Goal: Task Accomplishment & Management: Complete application form

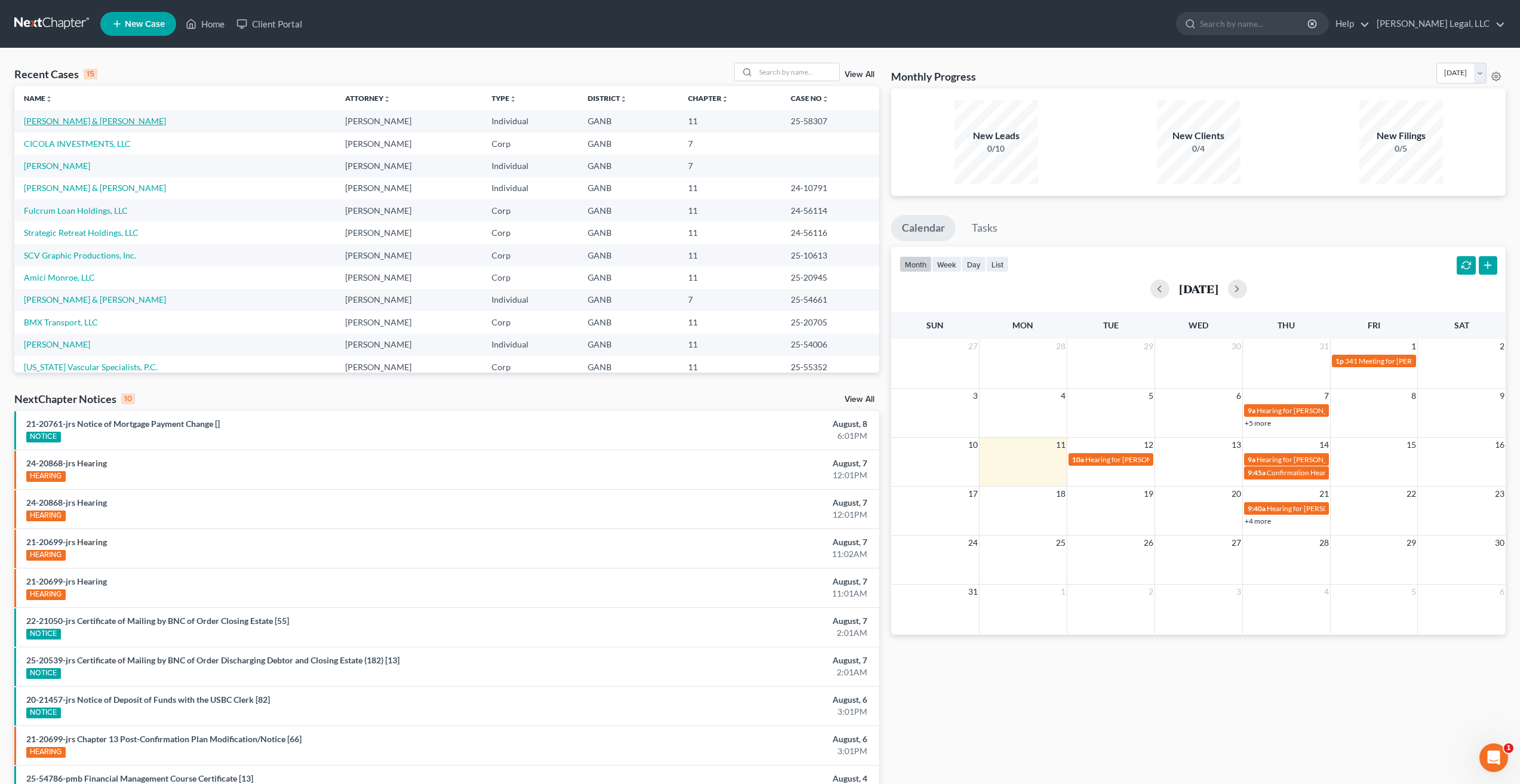
click at [72, 124] on link "[PERSON_NAME] & [PERSON_NAME]" at bounding box center [94, 120] width 142 height 10
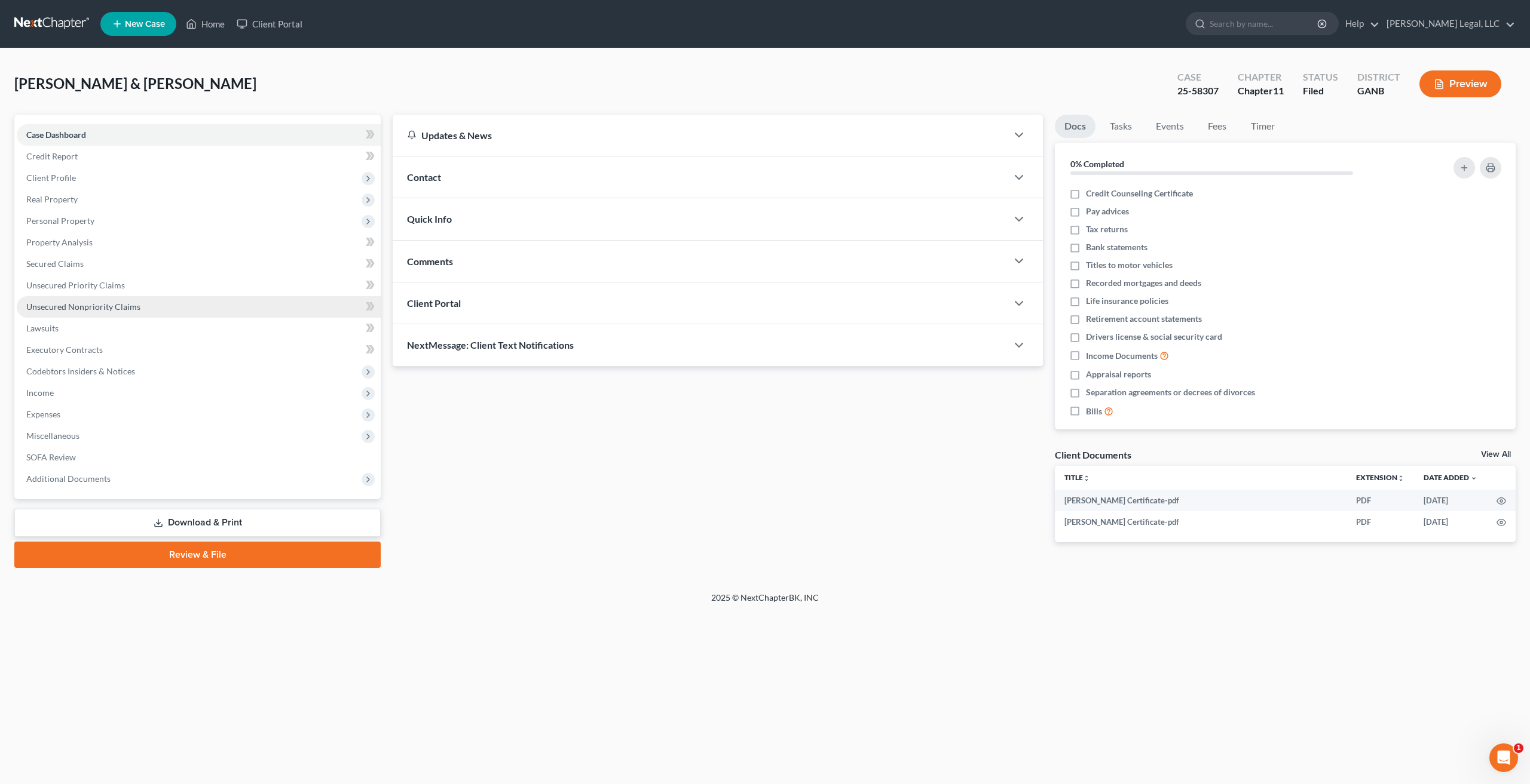
click at [116, 314] on link "Unsecured Nonpriority Claims" at bounding box center [198, 306] width 364 height 21
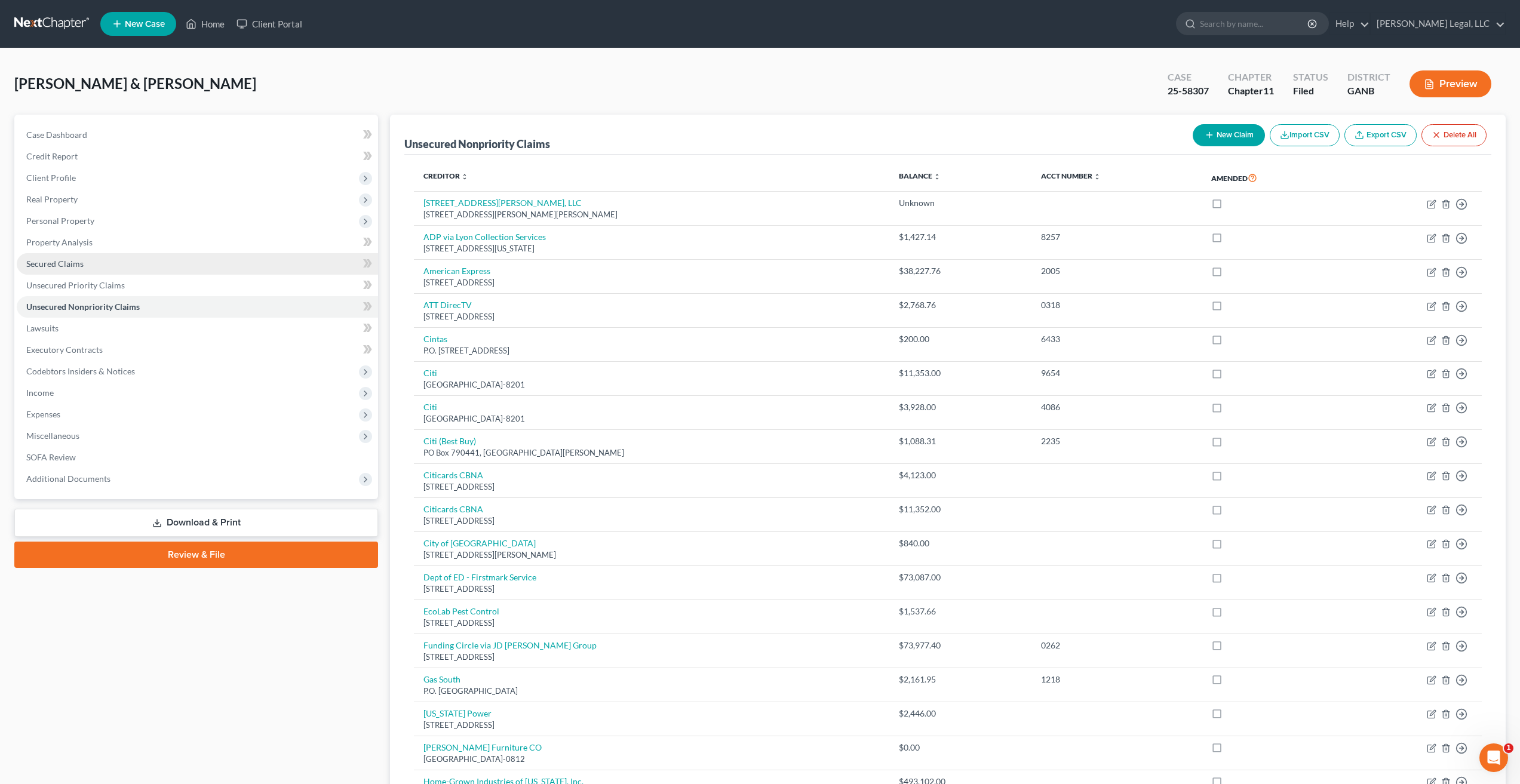
click at [102, 261] on link "Secured Claims" at bounding box center [197, 264] width 361 height 21
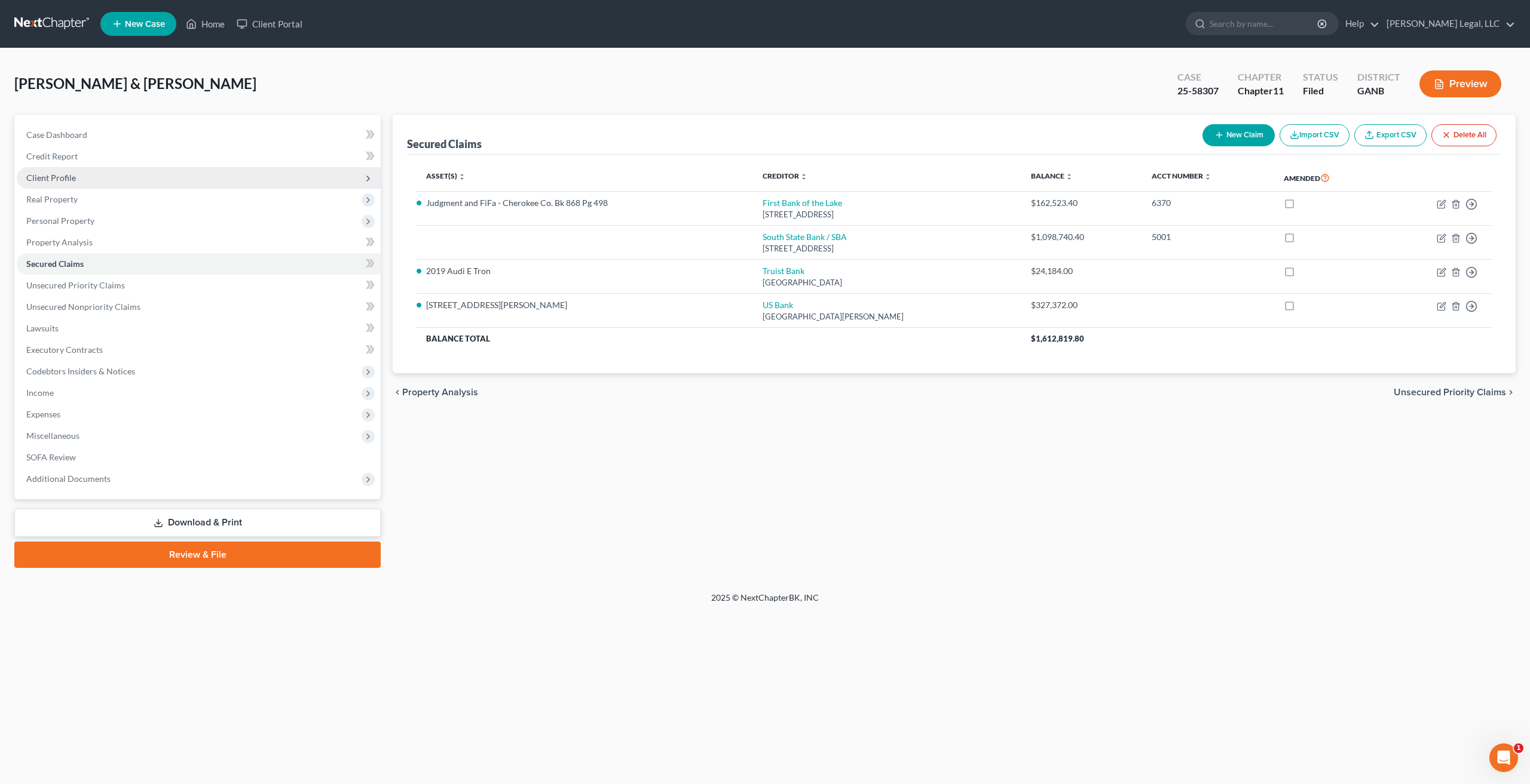
click at [101, 183] on span "Client Profile" at bounding box center [198, 177] width 364 height 21
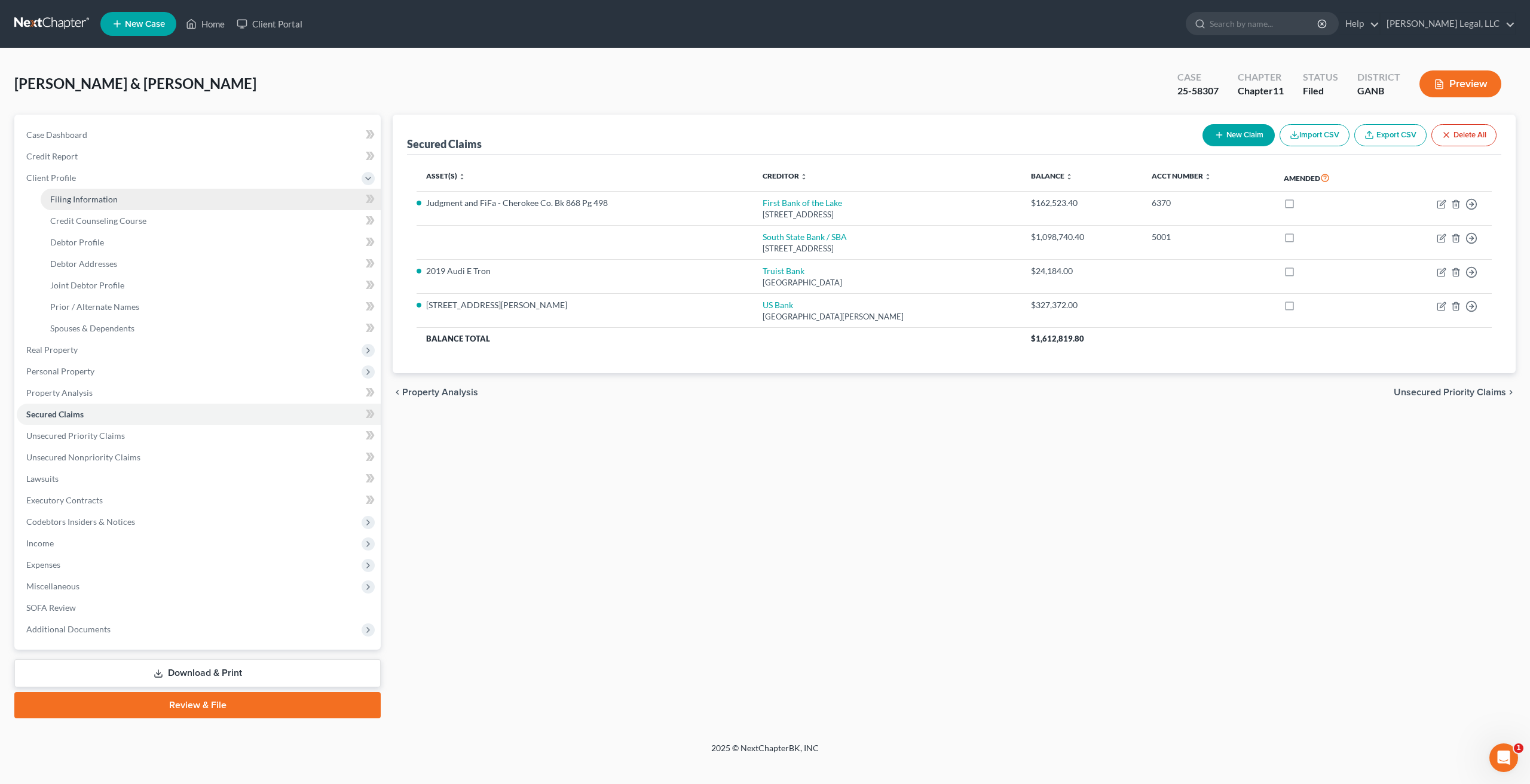
click at [124, 201] on link "Filing Information" at bounding box center [210, 199] width 340 height 21
select select "0"
select select "3"
select select "1"
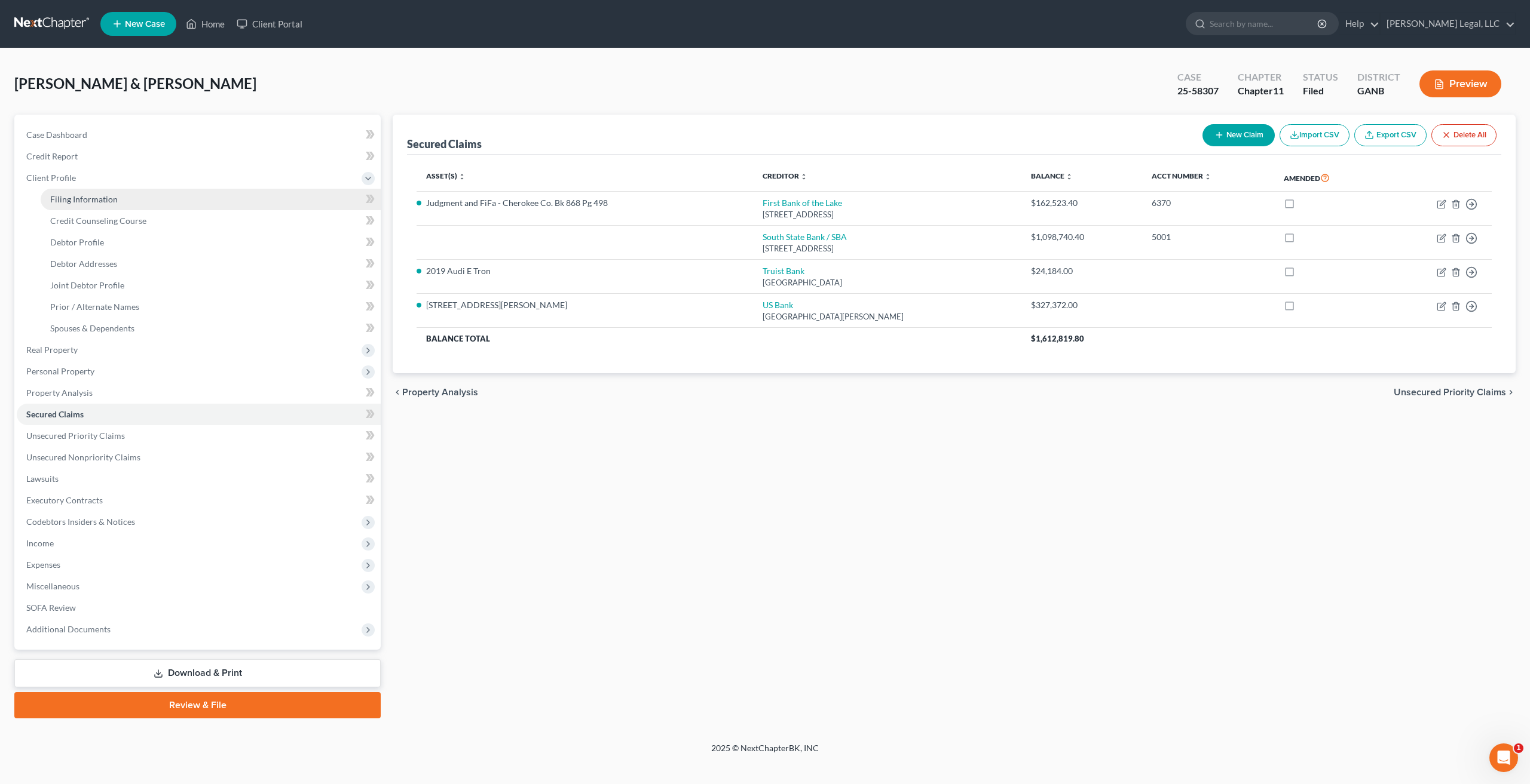
select select "19"
select select "0"
select select "10"
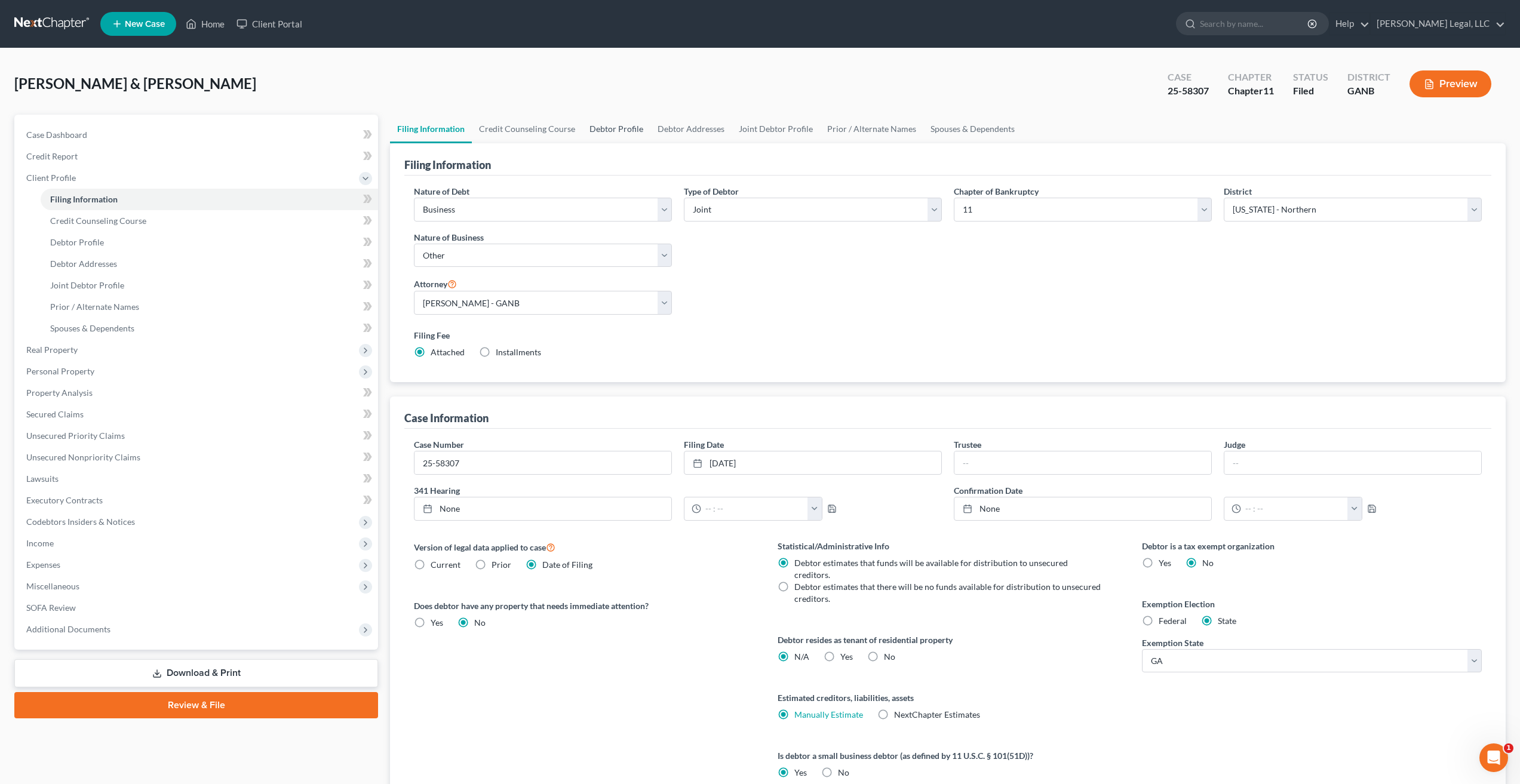
click at [606, 123] on link "Debtor Profile" at bounding box center [616, 129] width 68 height 29
select select "1"
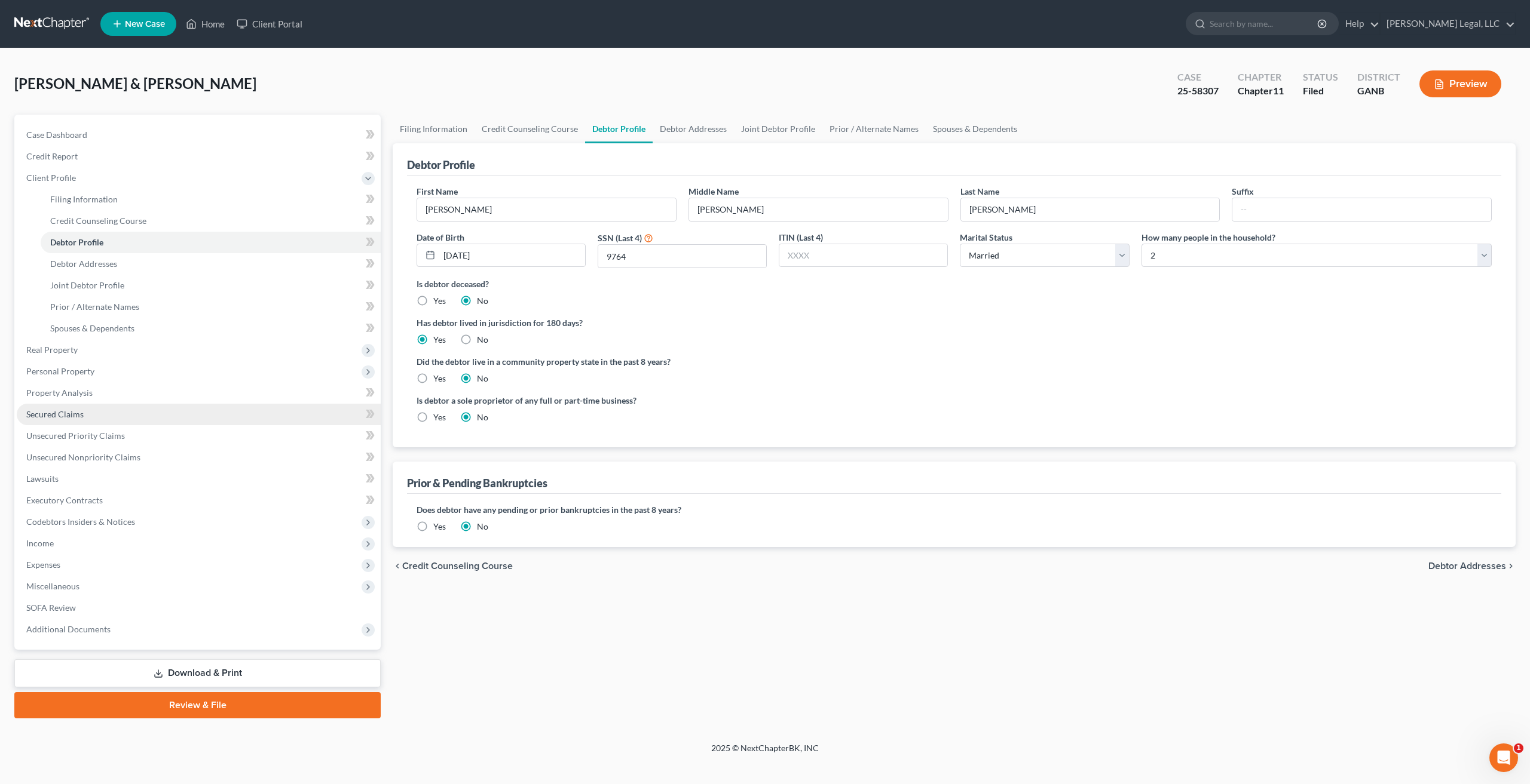
click at [87, 417] on link "Secured Claims" at bounding box center [198, 414] width 364 height 21
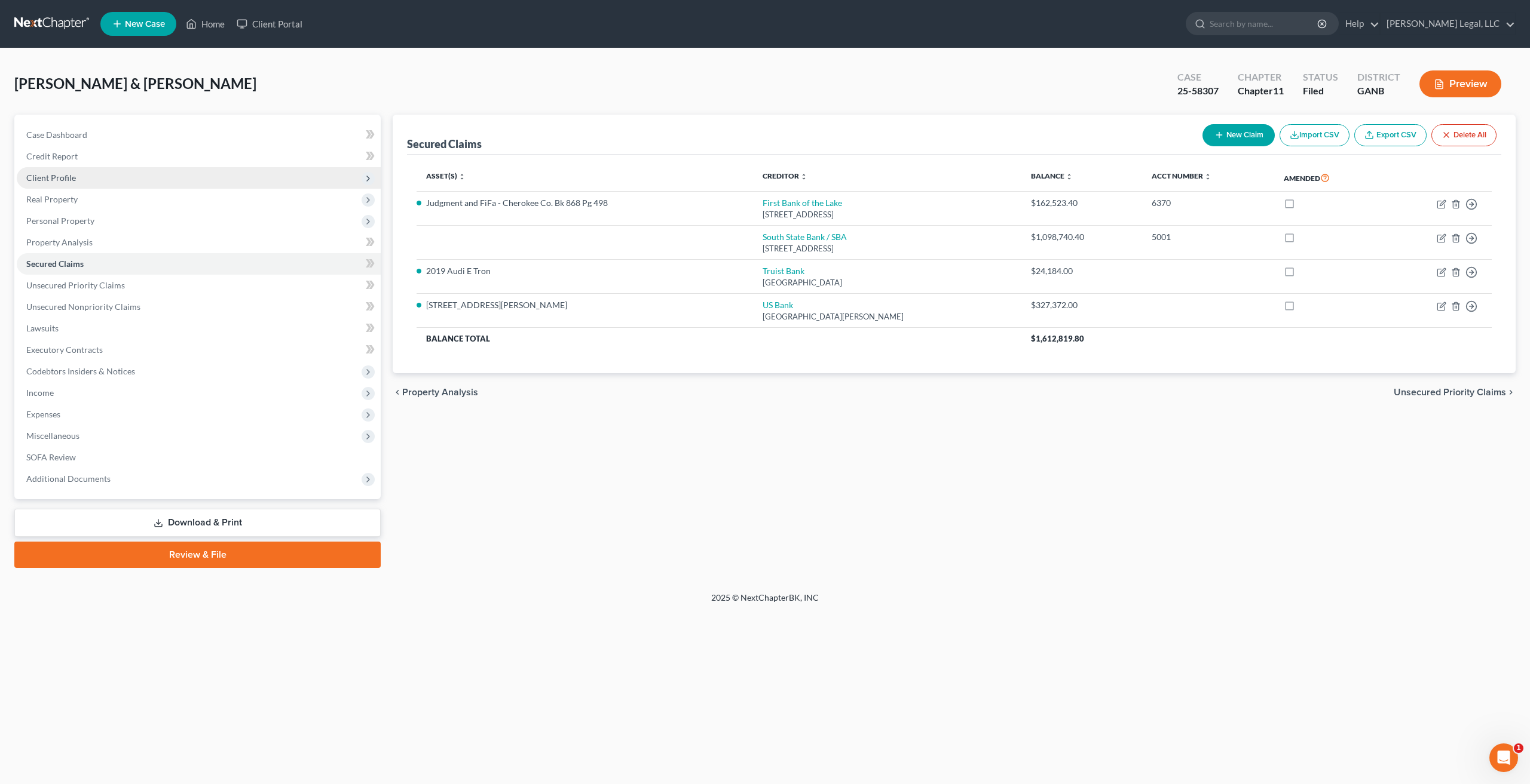
click at [74, 179] on span "Client Profile" at bounding box center [51, 177] width 50 height 10
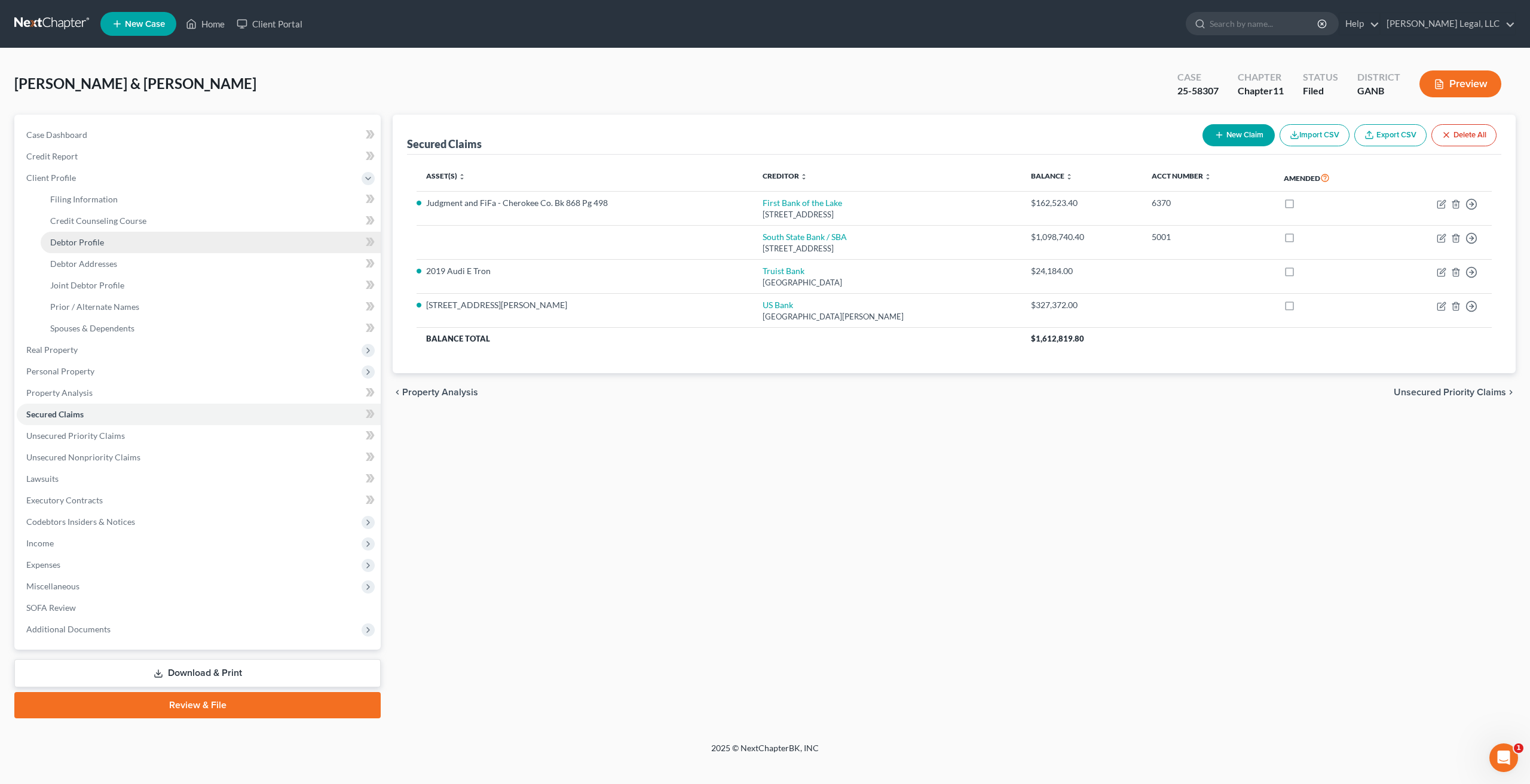
click at [108, 244] on link "Debtor Profile" at bounding box center [210, 242] width 340 height 21
select select "1"
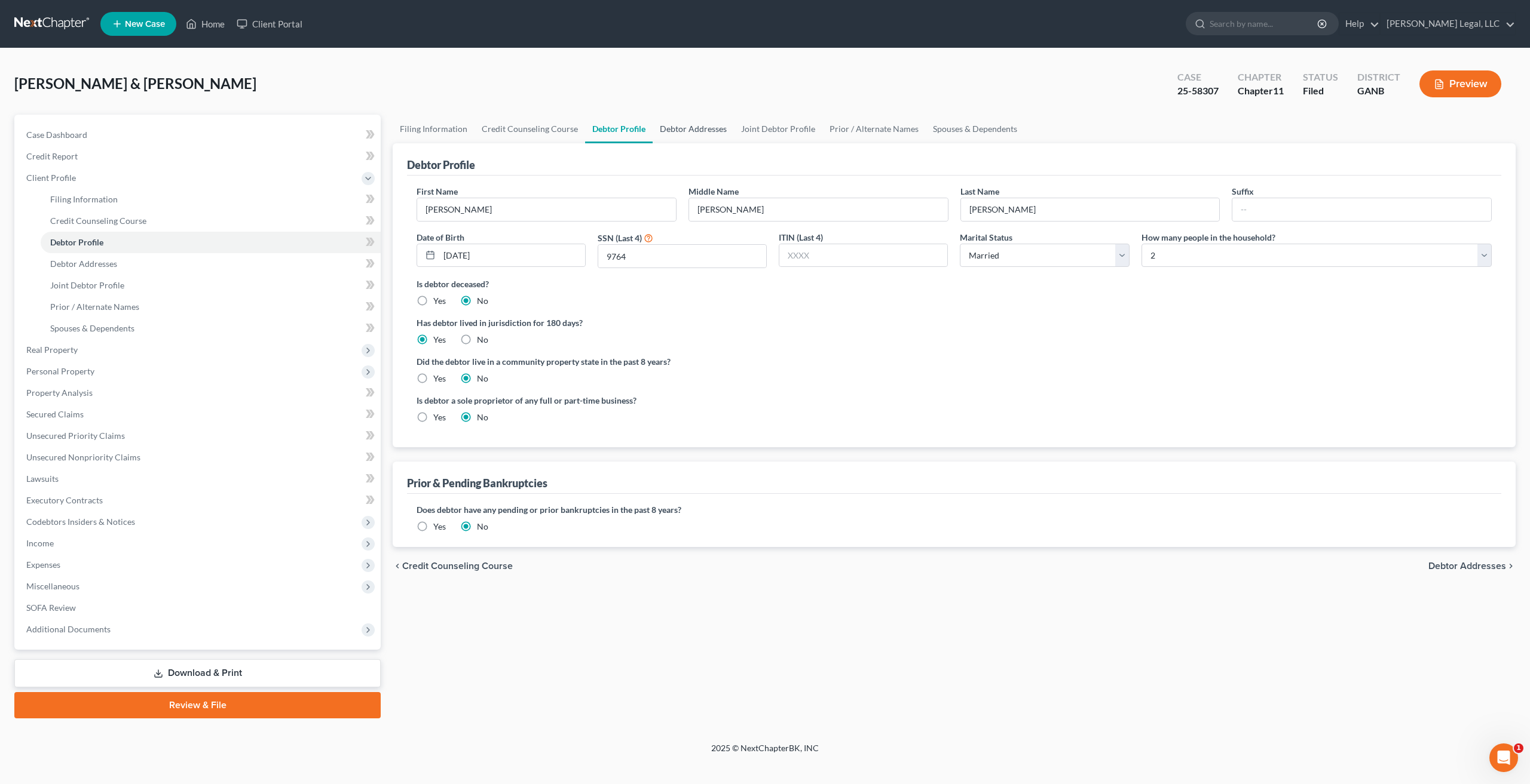
click at [704, 132] on link "Debtor Addresses" at bounding box center [693, 129] width 82 height 29
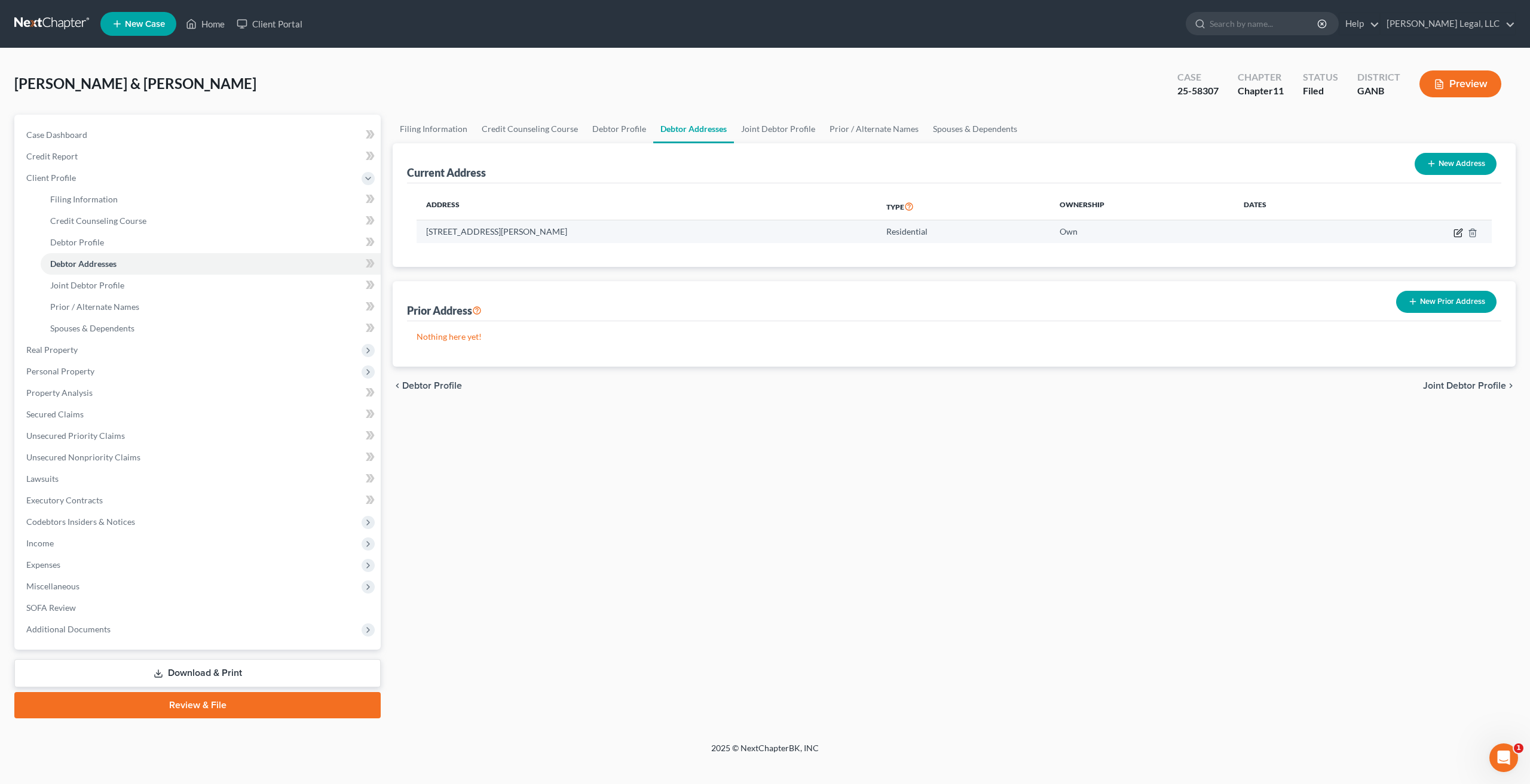
click at [1456, 234] on icon "button" at bounding box center [1459, 231] width 6 height 6
select select "10"
select select "0"
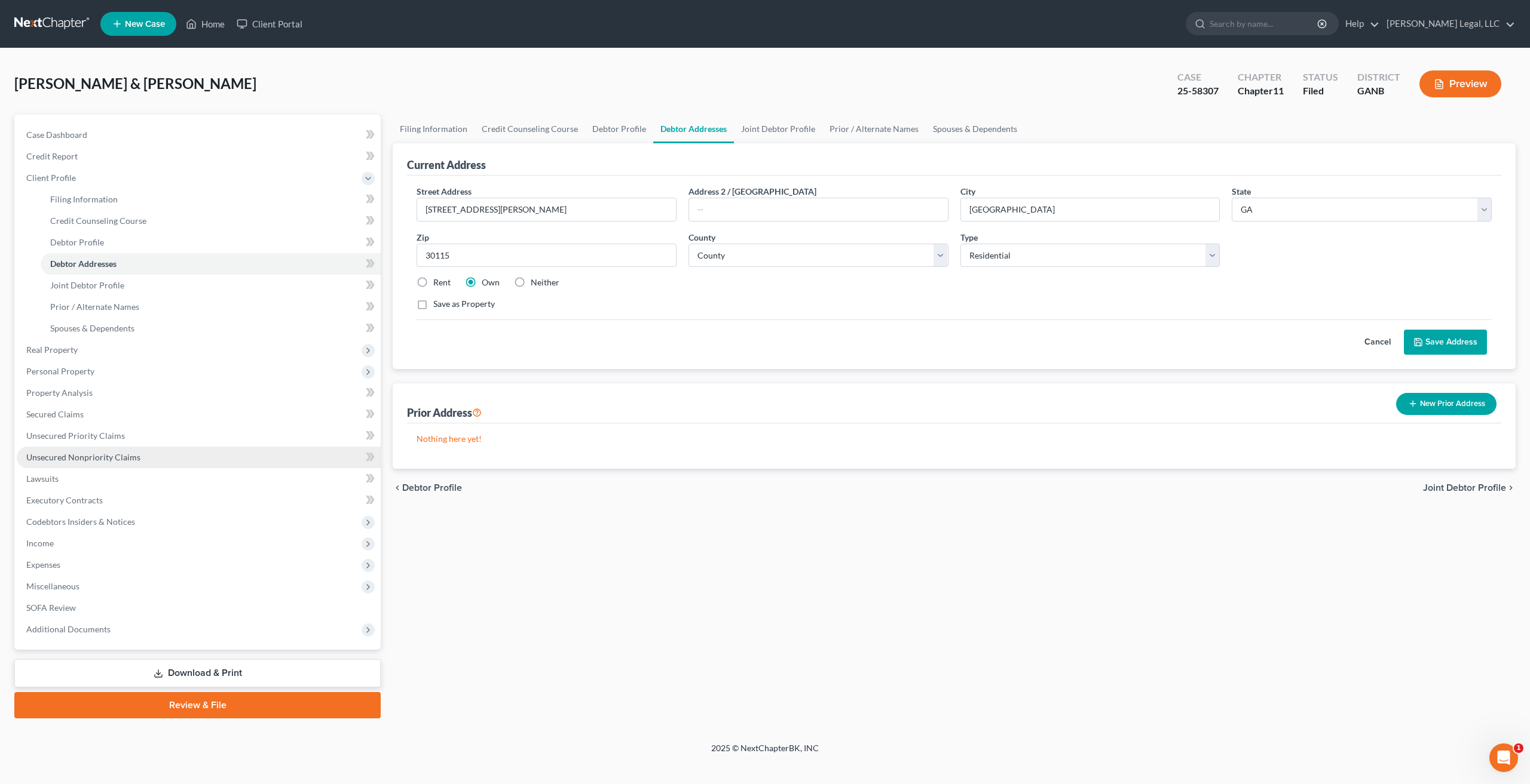
click at [101, 462] on link "Unsecured Nonpriority Claims" at bounding box center [198, 457] width 364 height 21
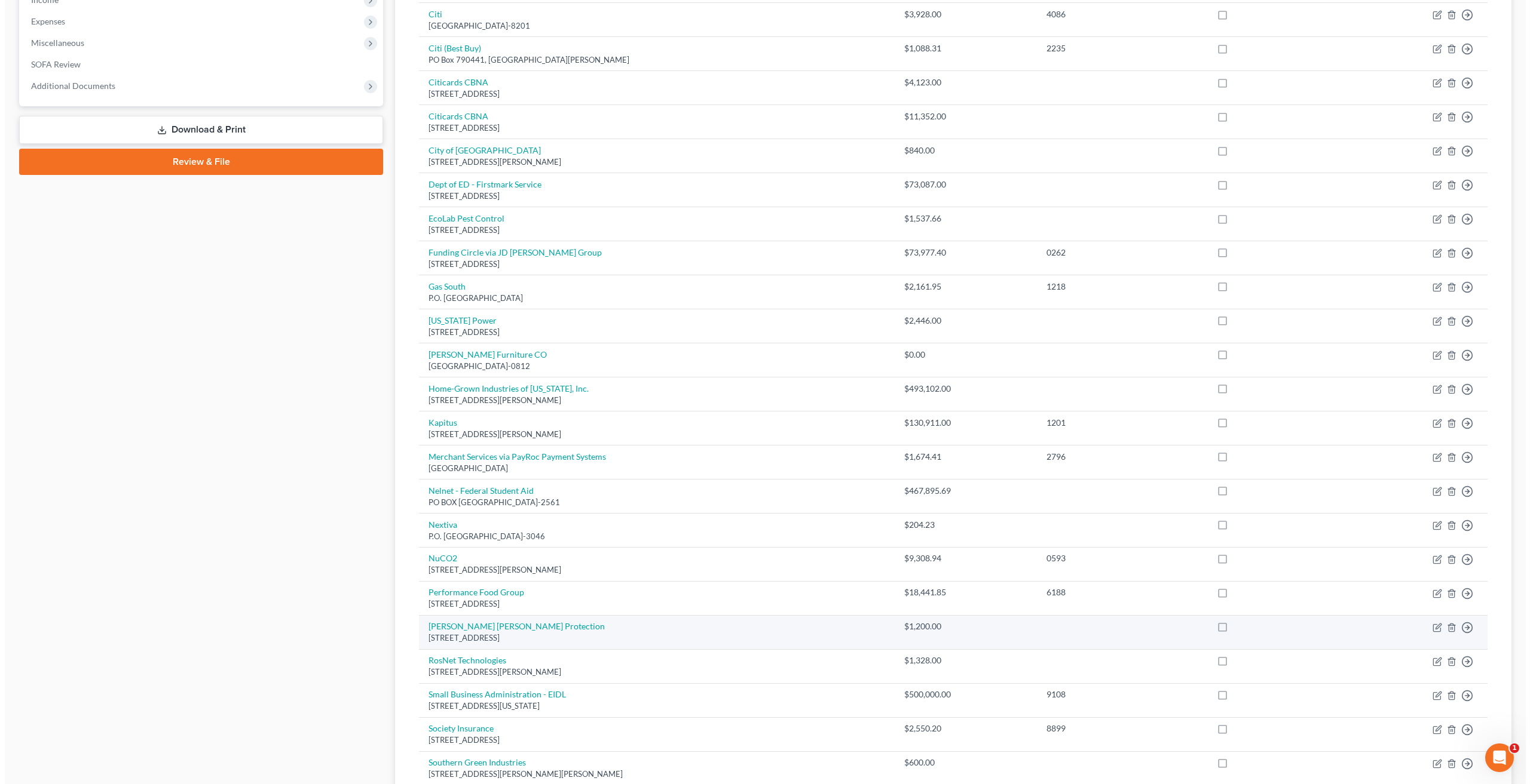
scroll to position [599, 0]
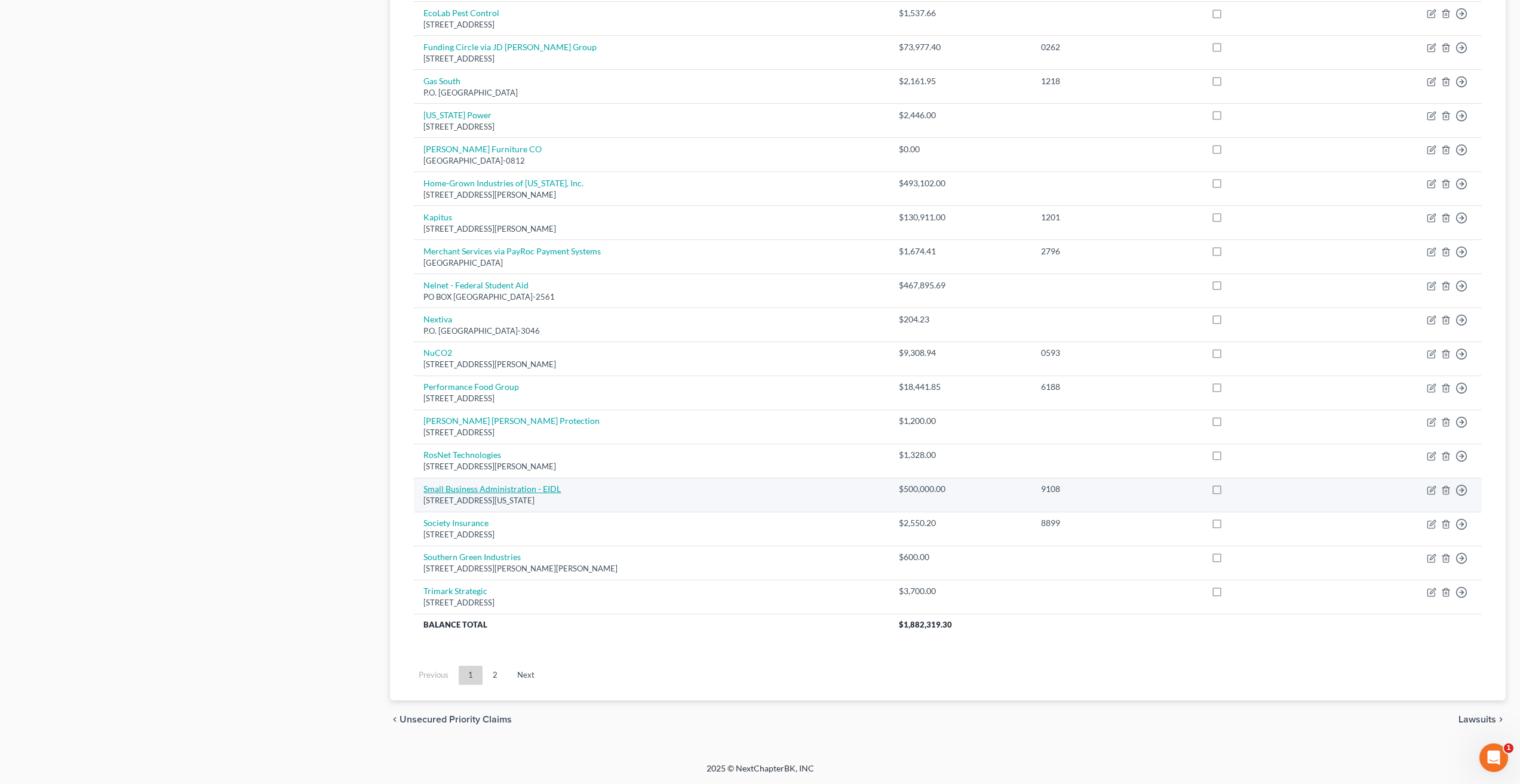
click at [535, 491] on link "Small Business Administration - EIDL" at bounding box center [492, 489] width 137 height 10
select select "8"
select select "2"
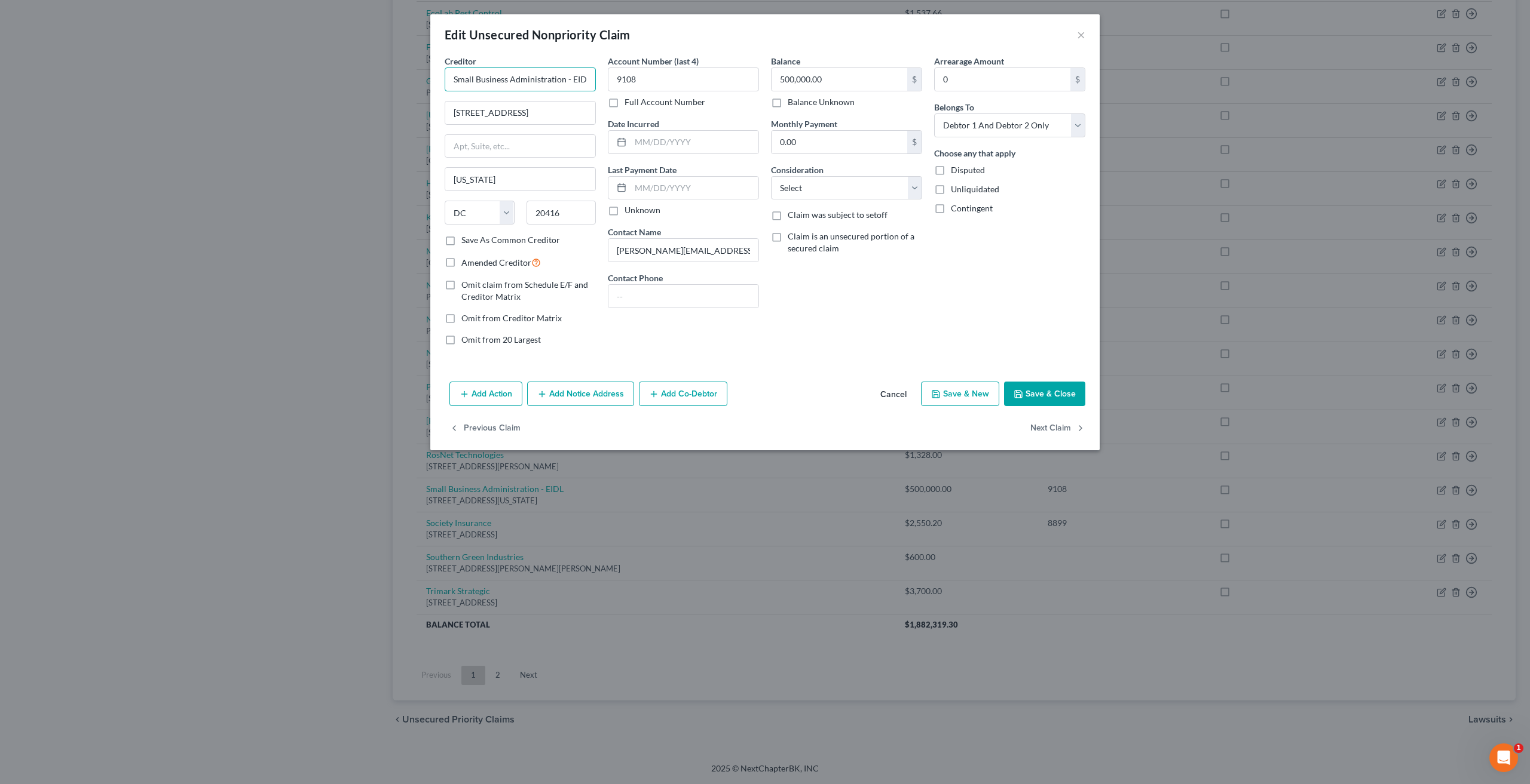
click at [586, 78] on input "Small Business Administration - EIDL" at bounding box center [520, 79] width 151 height 24
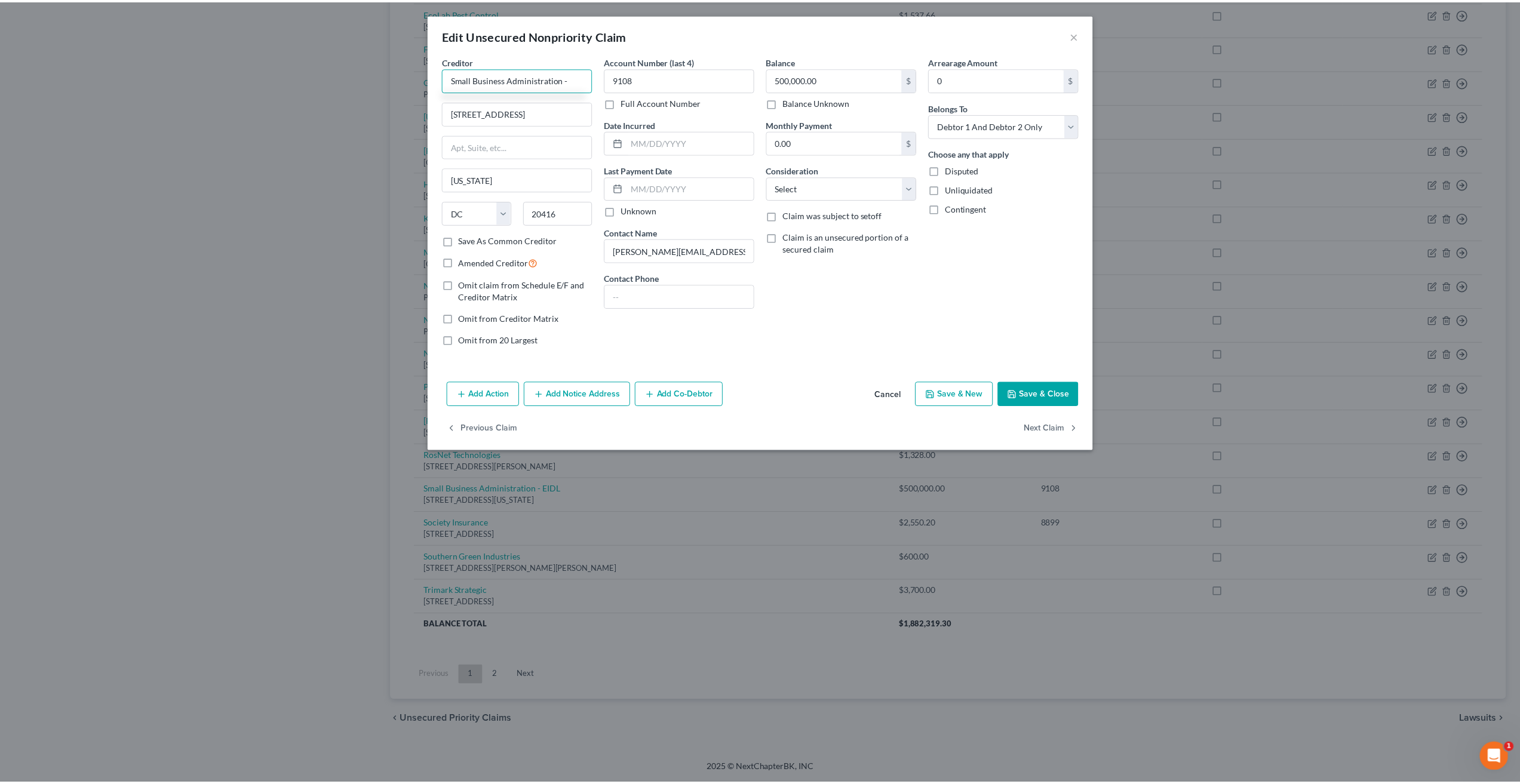
scroll to position [0, 0]
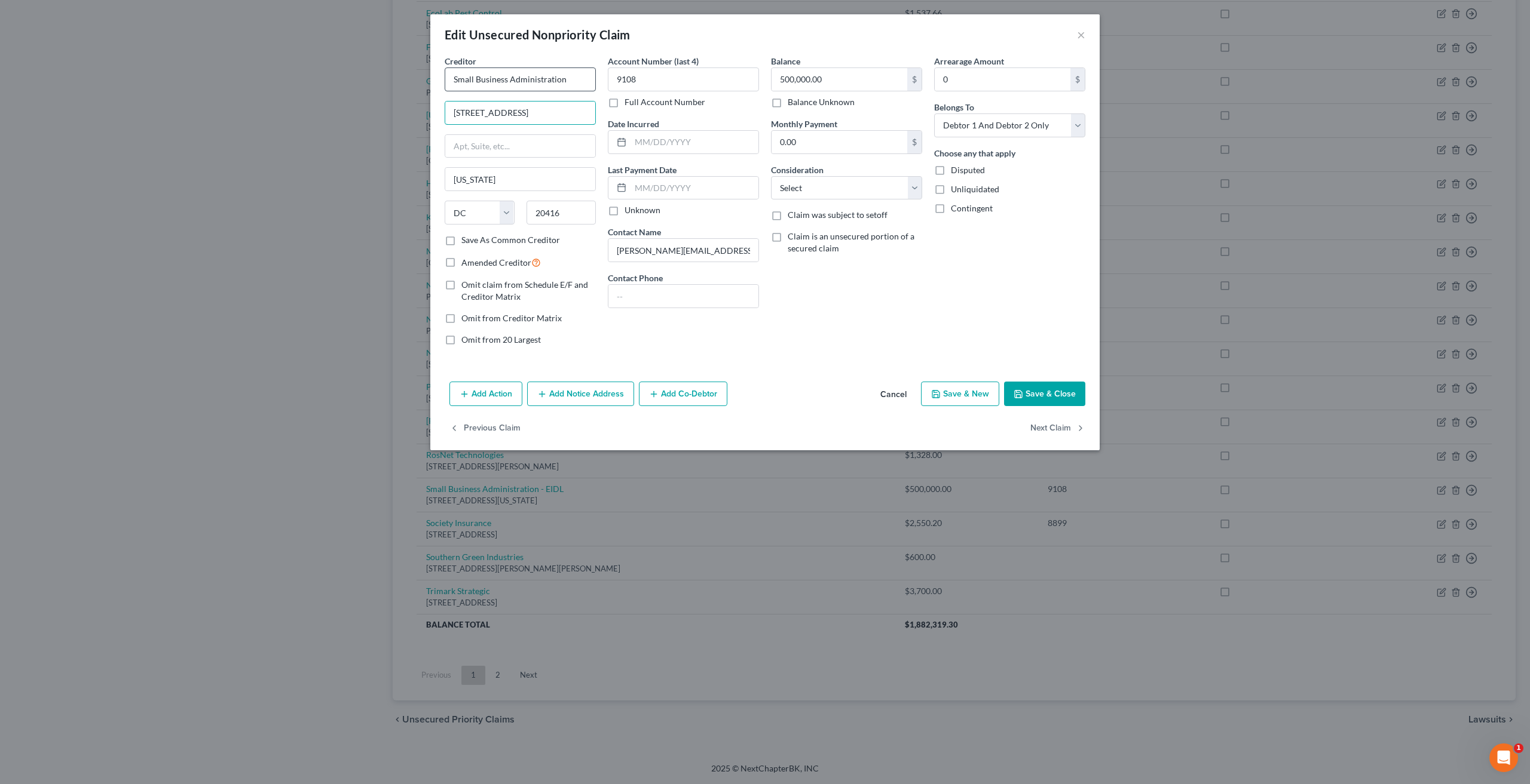
type input "Small Business Administration"
click at [836, 84] on input "500,000.00" at bounding box center [839, 79] width 135 height 23
click at [861, 178] on select "Select Cable / Satellite Services Collection Agency Credit Card Debt Debt Couns…" at bounding box center [846, 188] width 151 height 24
select select "14"
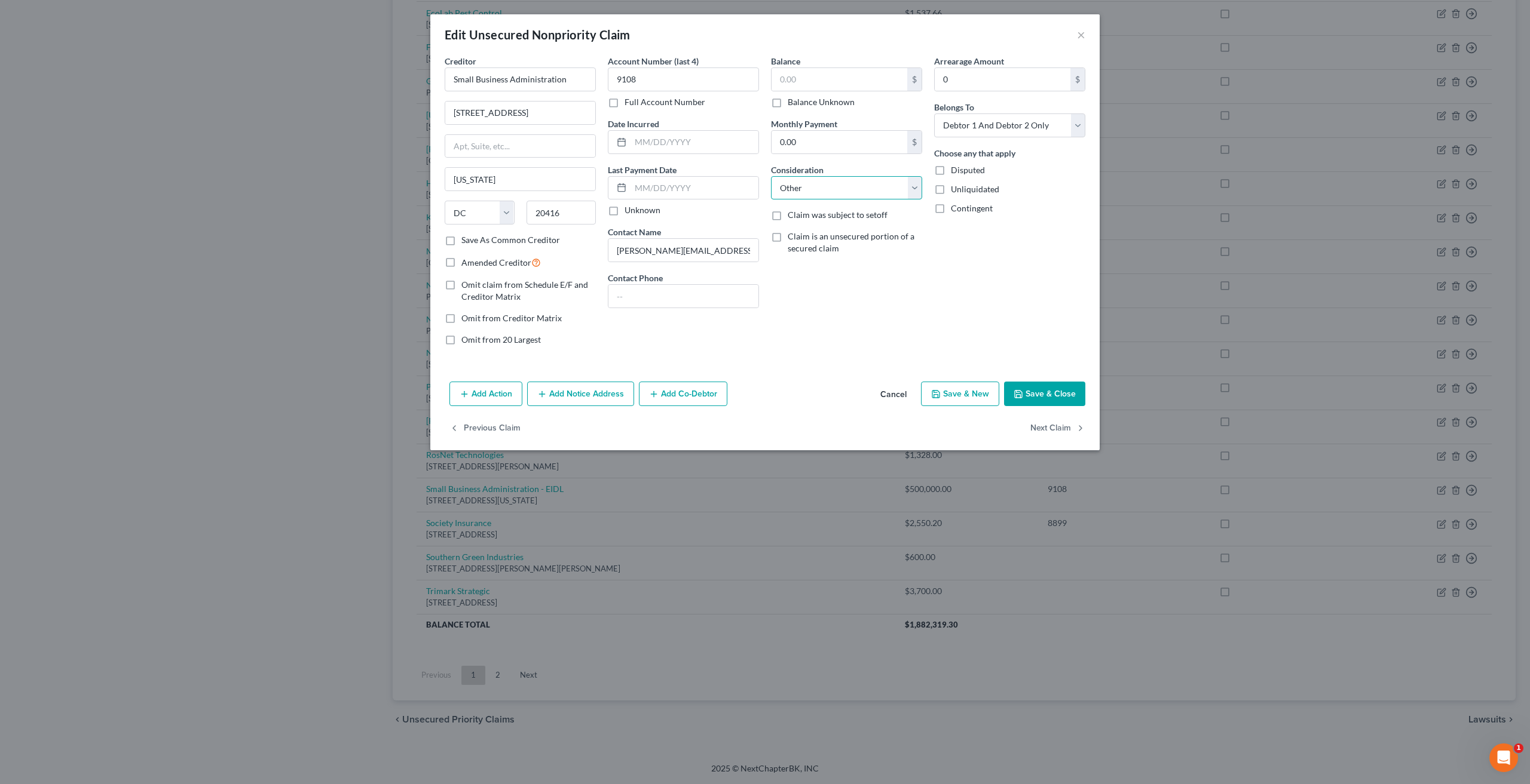
click at [771, 176] on select "Select Cable / Satellite Services Collection Agency Credit Card Debt Debt Couns…" at bounding box center [846, 188] width 151 height 24
click at [830, 234] on input "text" at bounding box center [846, 234] width 150 height 23
type input "Additional Notice"
click at [1047, 387] on button "Save & Close" at bounding box center [1044, 394] width 82 height 25
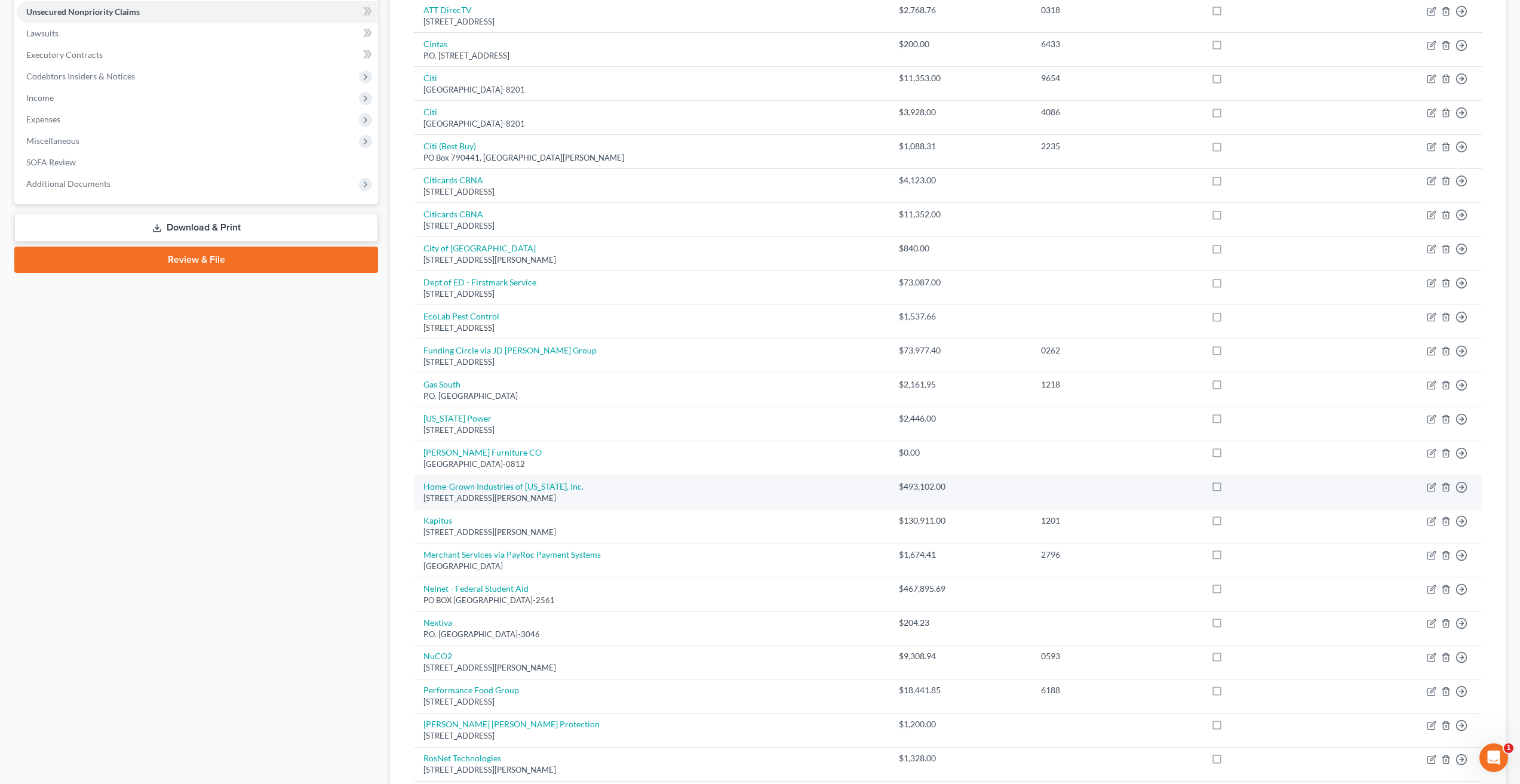
scroll to position [301, 0]
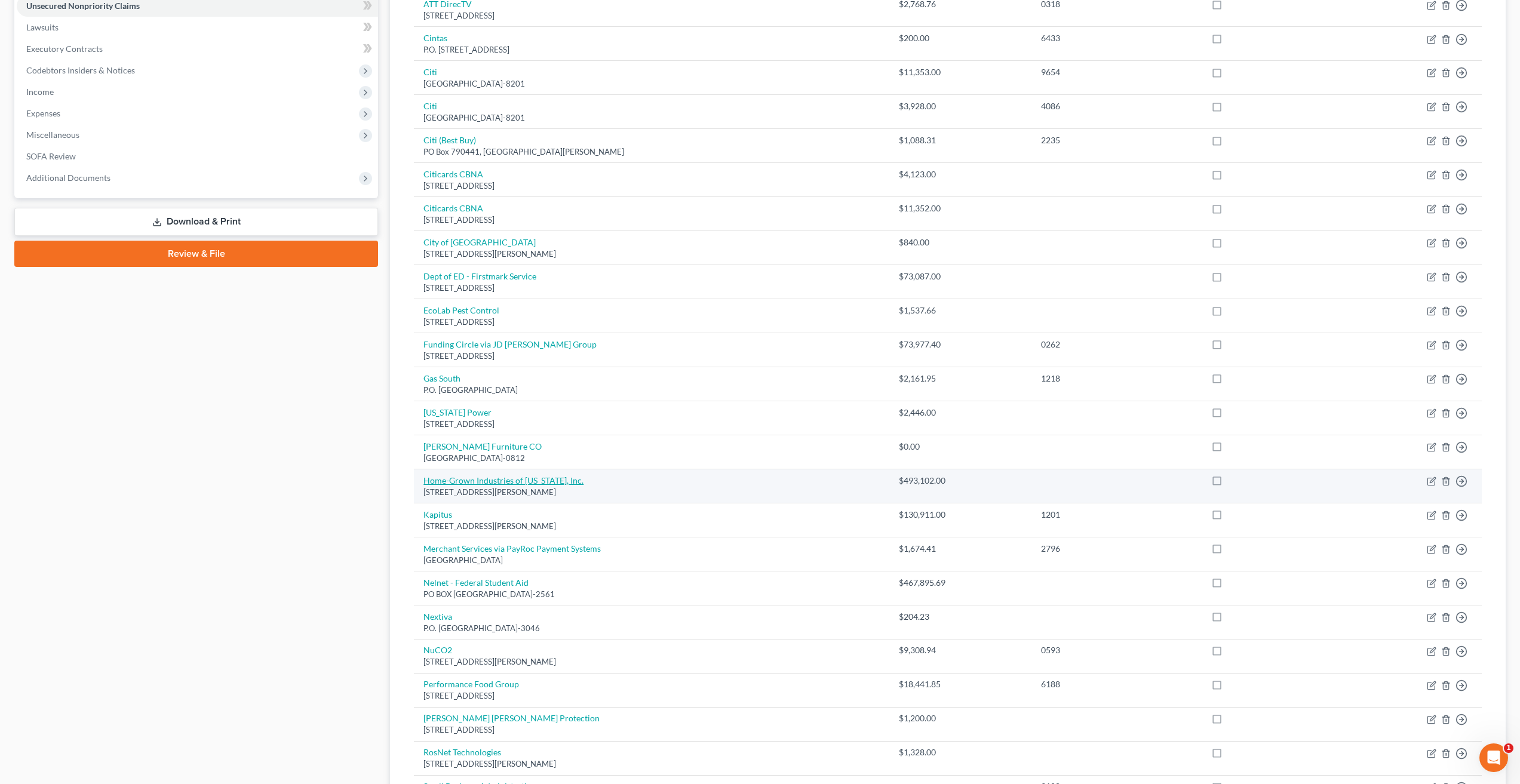
click at [548, 478] on link "Home-Grown Industries of [US_STATE], Inc." at bounding box center [504, 480] width 160 height 10
select select "10"
select select "14"
select select "2"
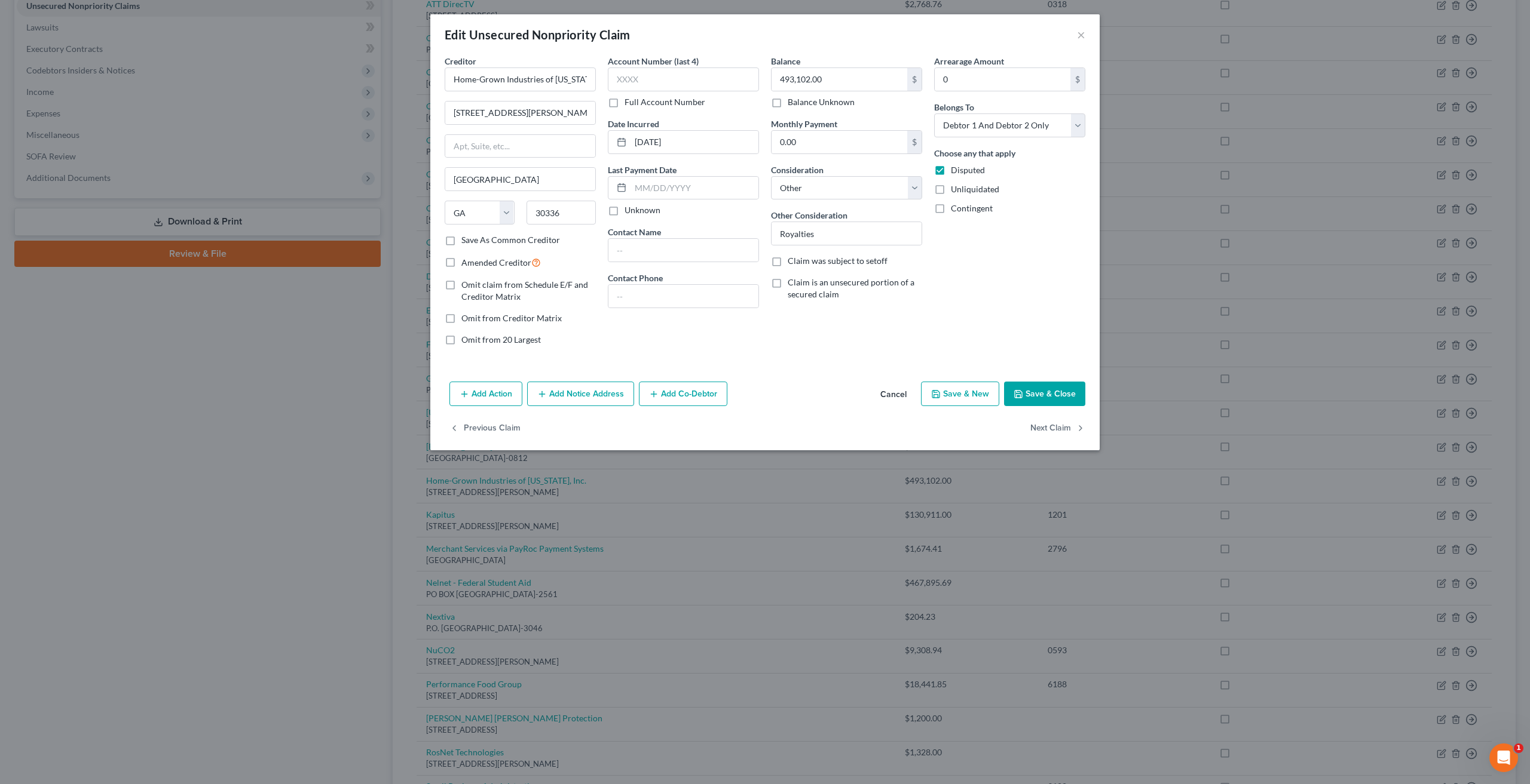
click at [894, 392] on button "Cancel" at bounding box center [893, 394] width 45 height 24
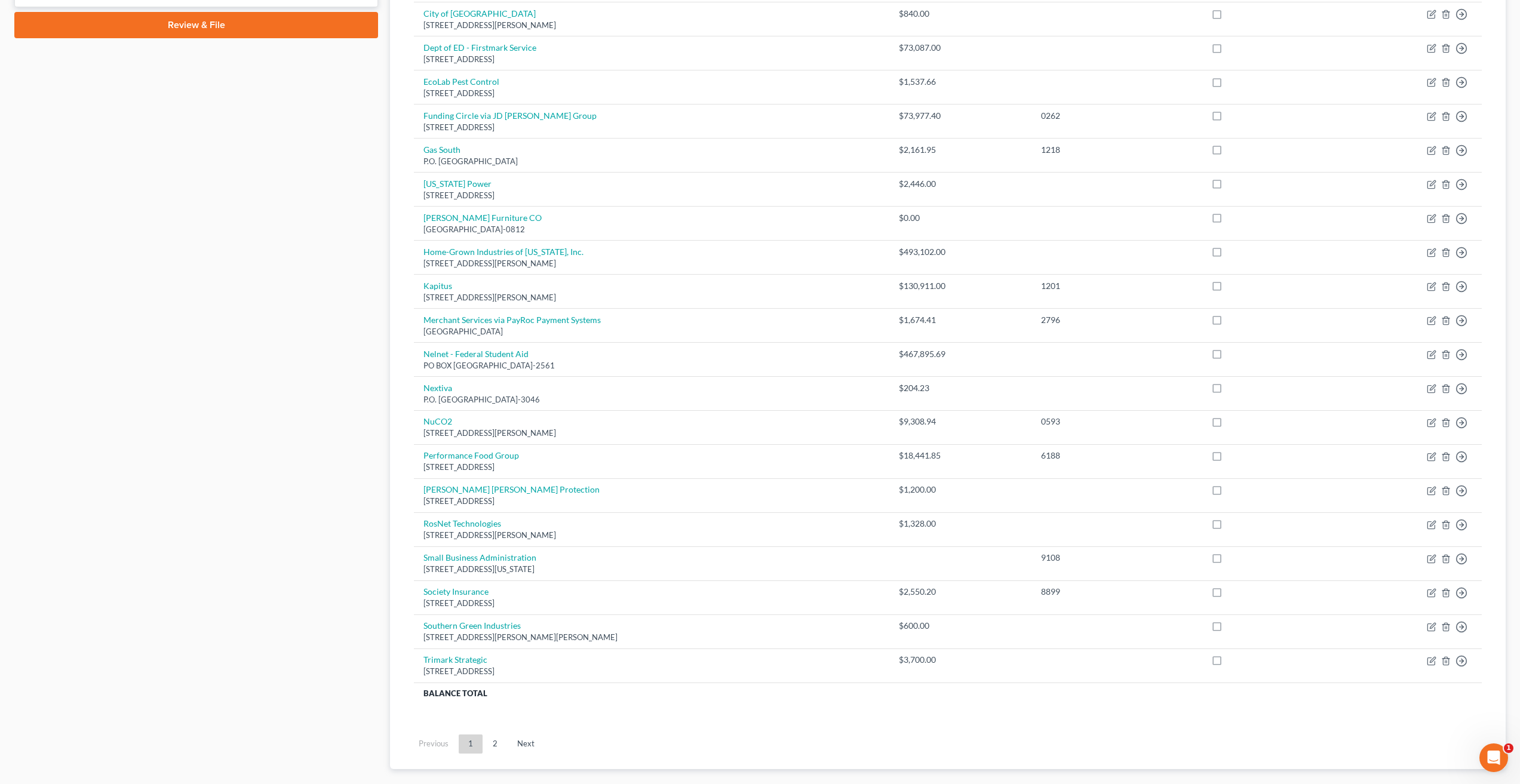
scroll to position [599, 0]
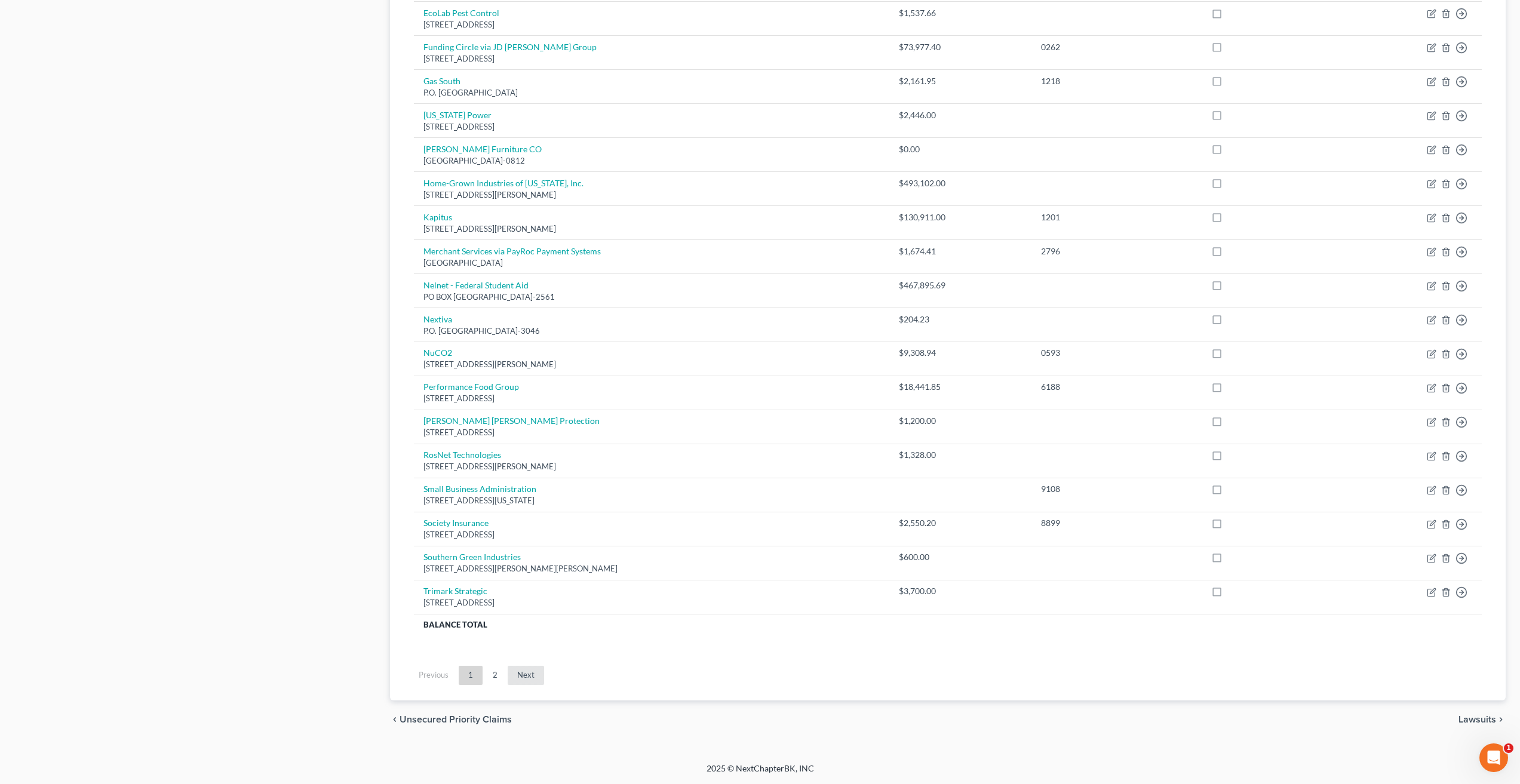
click at [528, 676] on link "Next" at bounding box center [526, 676] width 36 height 19
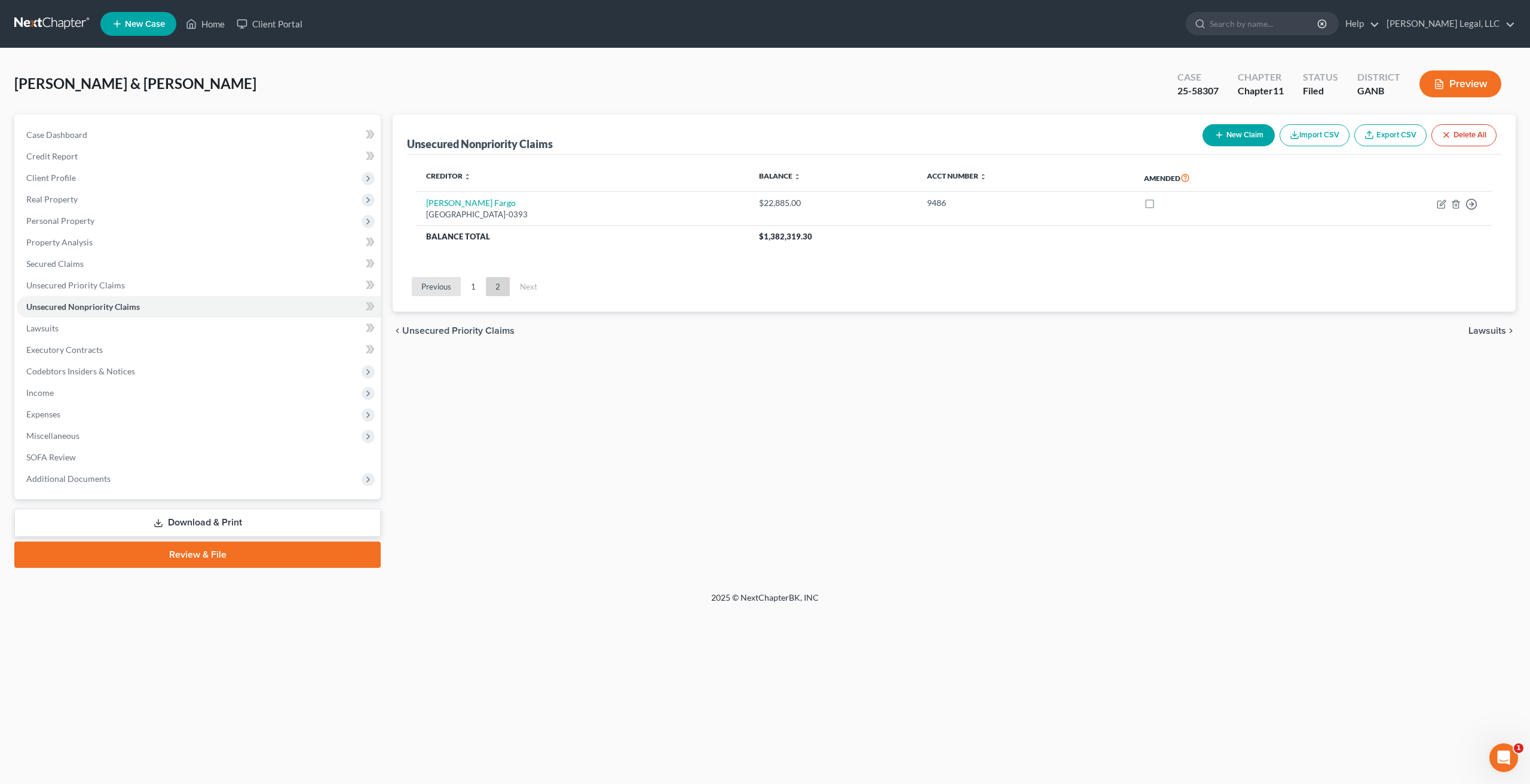
click at [441, 286] on link "Previous" at bounding box center [437, 287] width 49 height 19
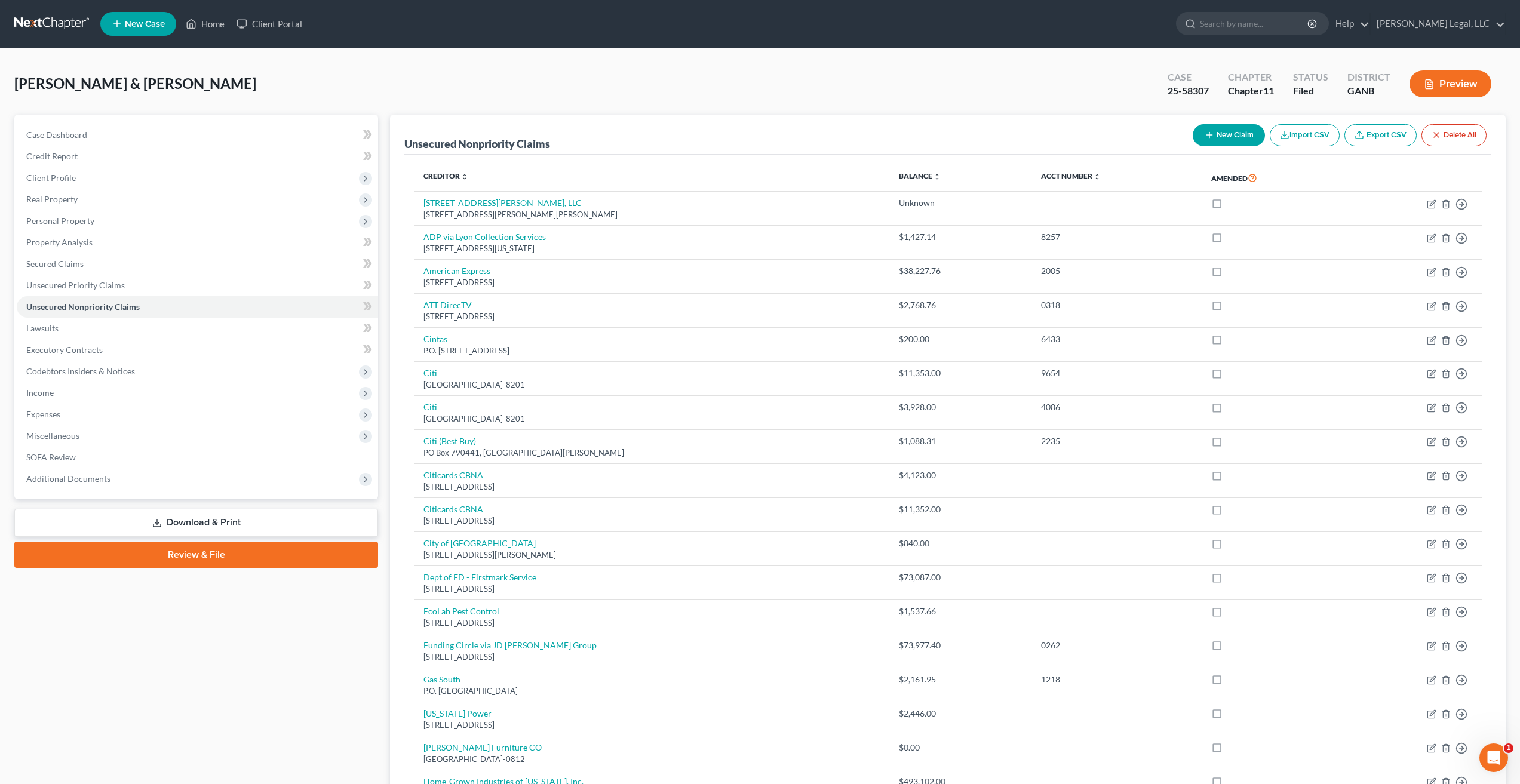
click at [936, 75] on div "[PERSON_NAME] & [PERSON_NAME] Upgraded Case 25-58307 Chapter Chapter 11 Status …" at bounding box center [760, 89] width 1491 height 52
